Goal: Navigation & Orientation: Find specific page/section

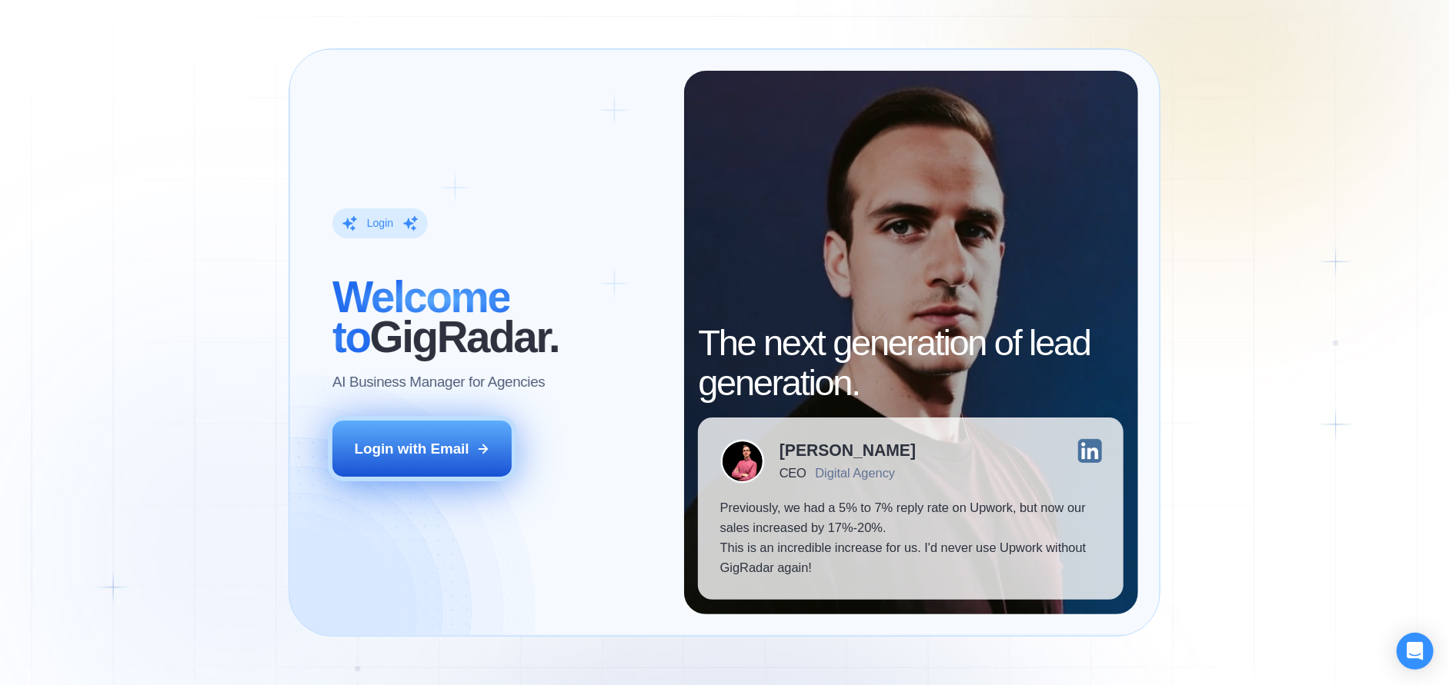
click at [406, 428] on button "Login with Email" at bounding box center [421, 449] width 179 height 56
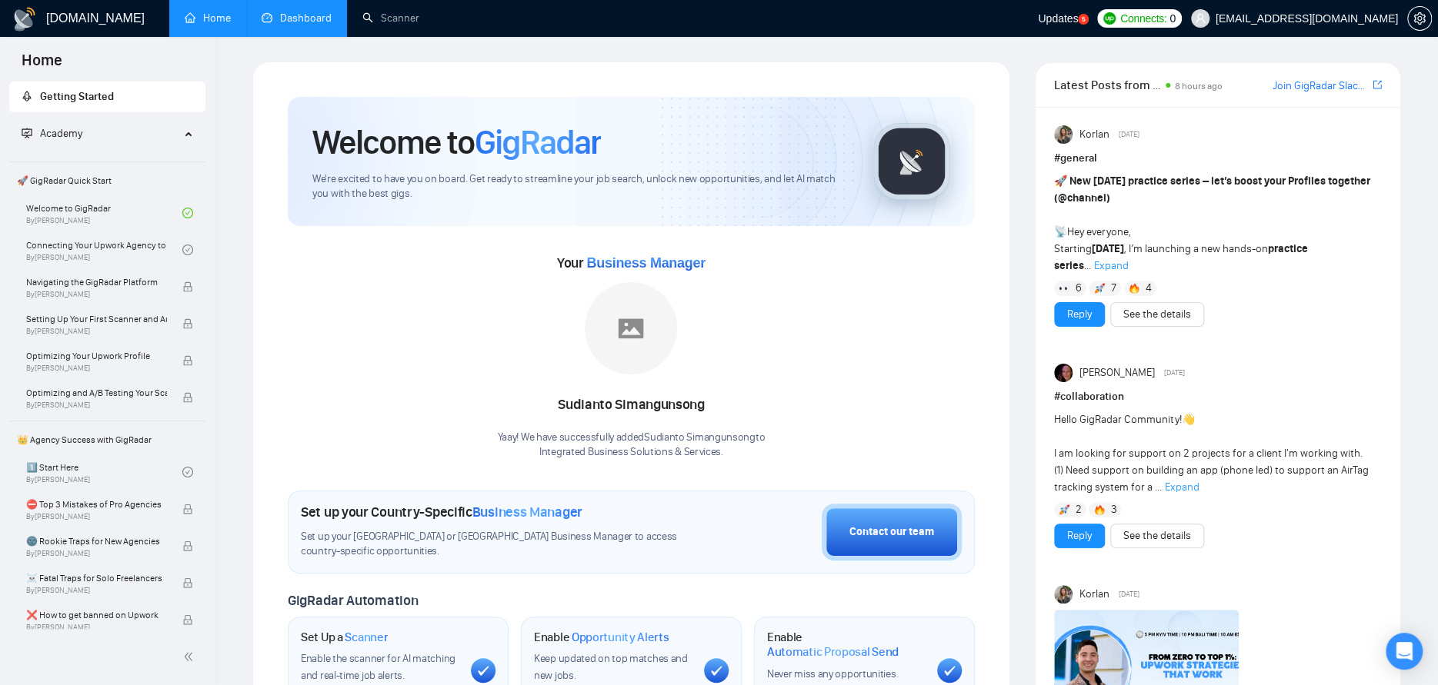
click at [297, 18] on link "Dashboard" at bounding box center [297, 18] width 70 height 13
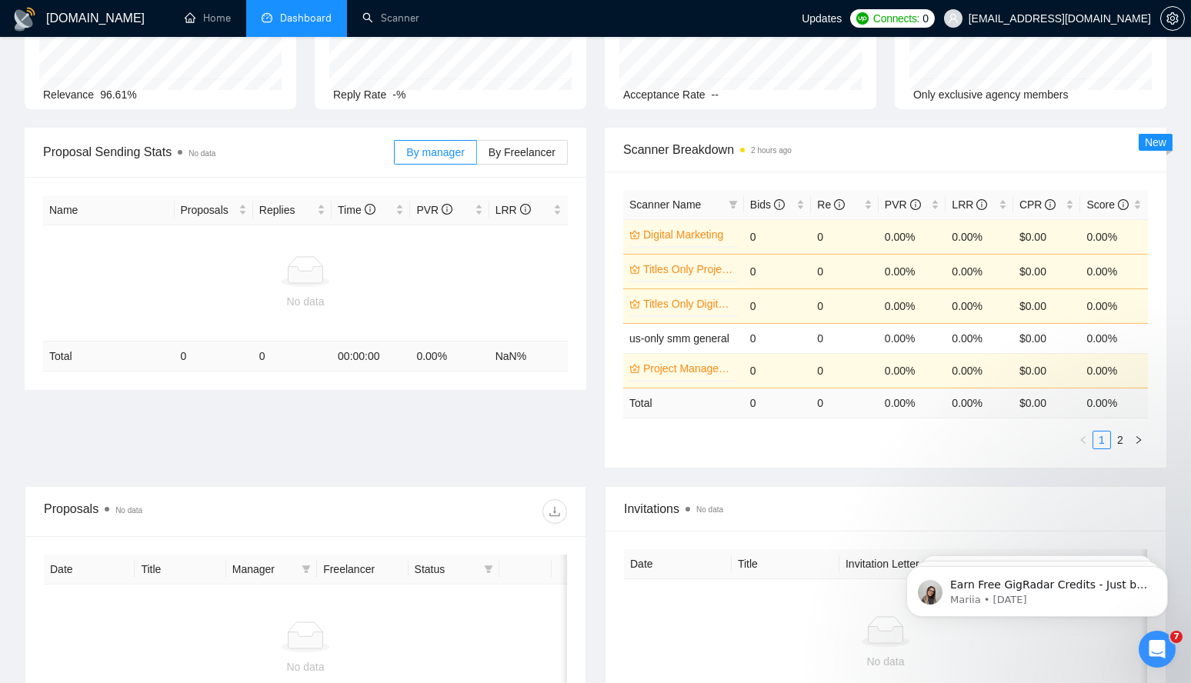
scroll to position [154, 0]
